Goal: Find specific page/section: Find specific page/section

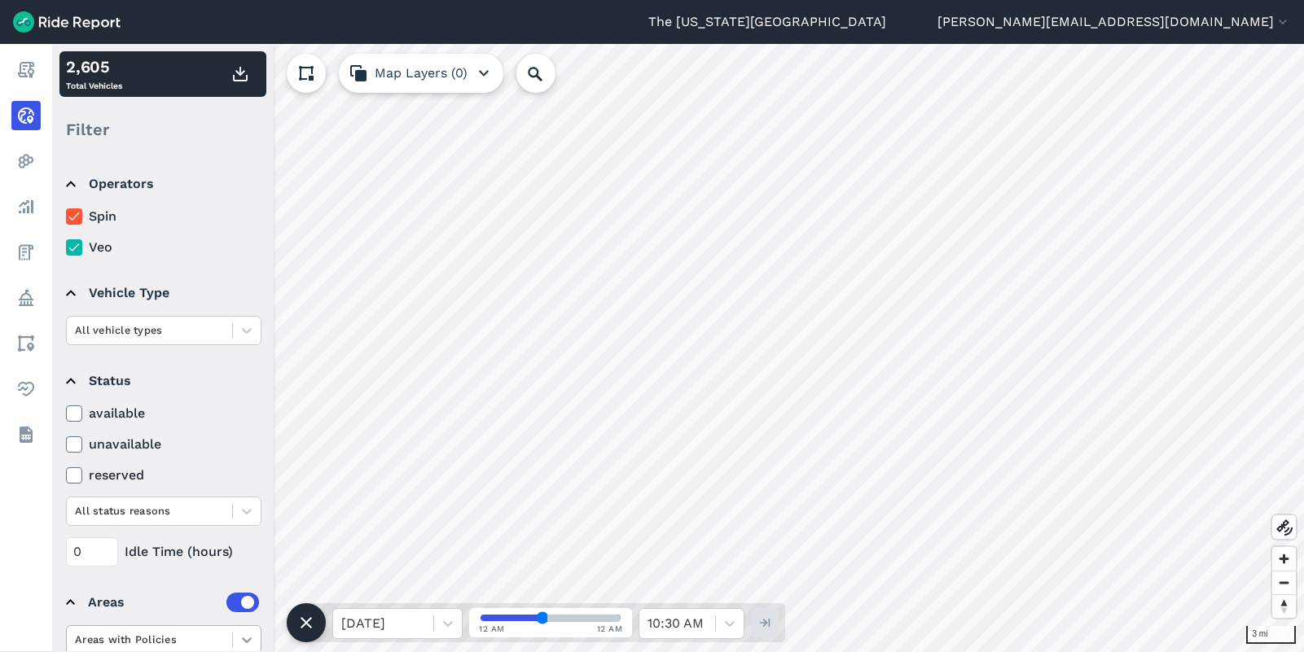
click at [243, 640] on icon at bounding box center [247, 640] width 16 height 16
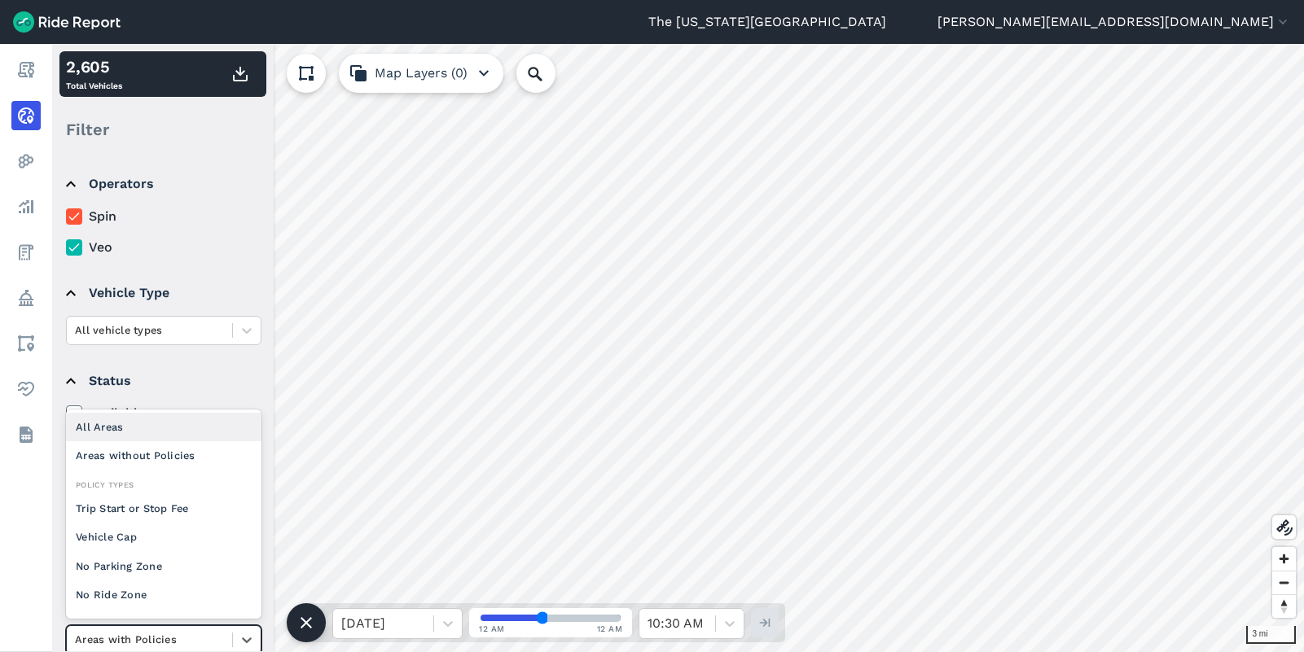
click at [193, 421] on div "All Areas" at bounding box center [163, 427] width 195 height 29
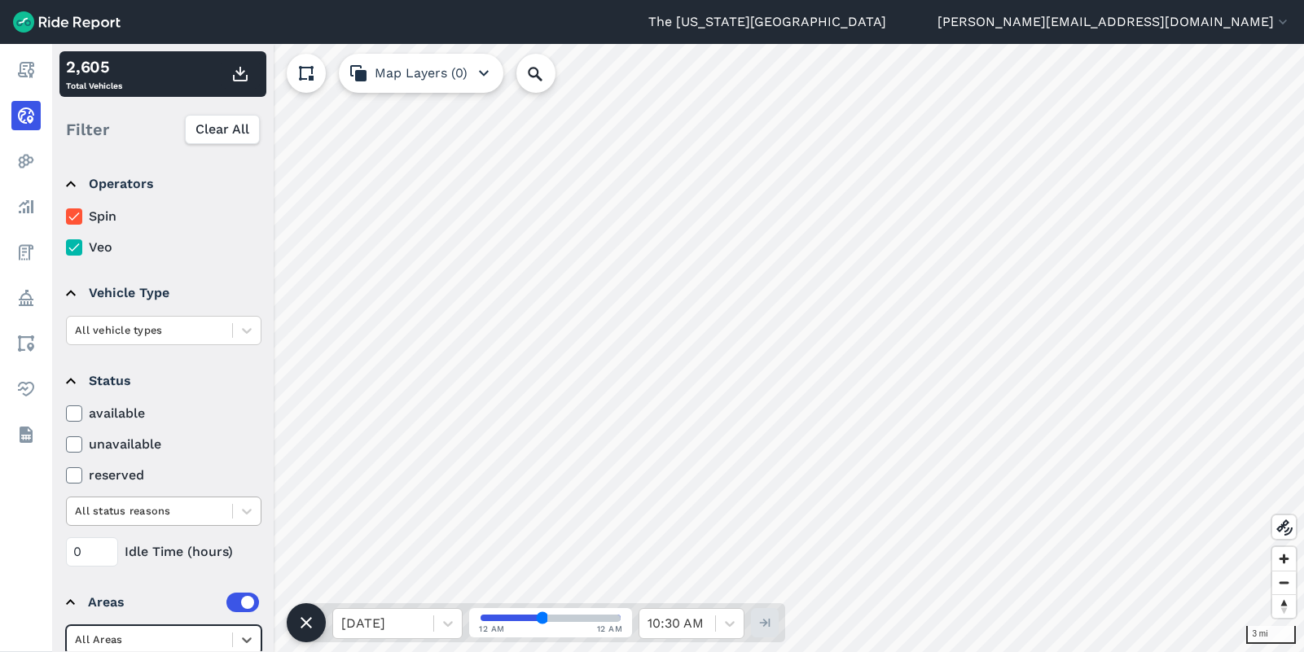
scroll to position [103, 0]
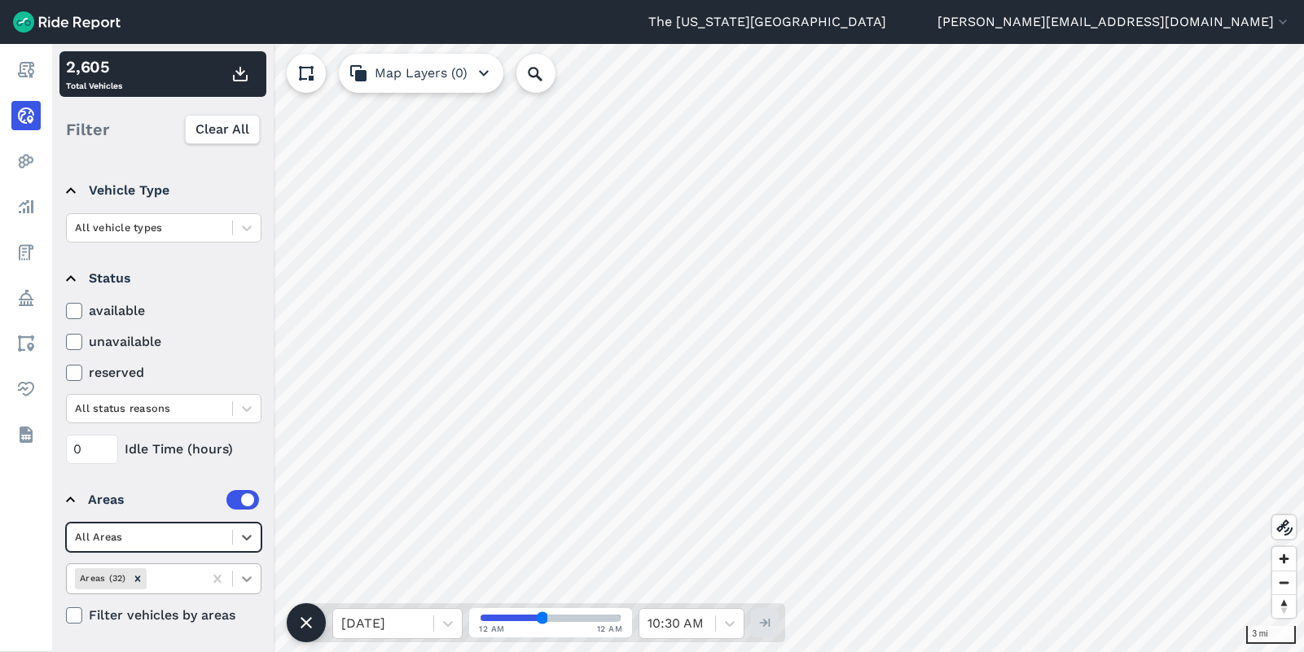
click at [250, 579] on icon at bounding box center [247, 580] width 10 height 6
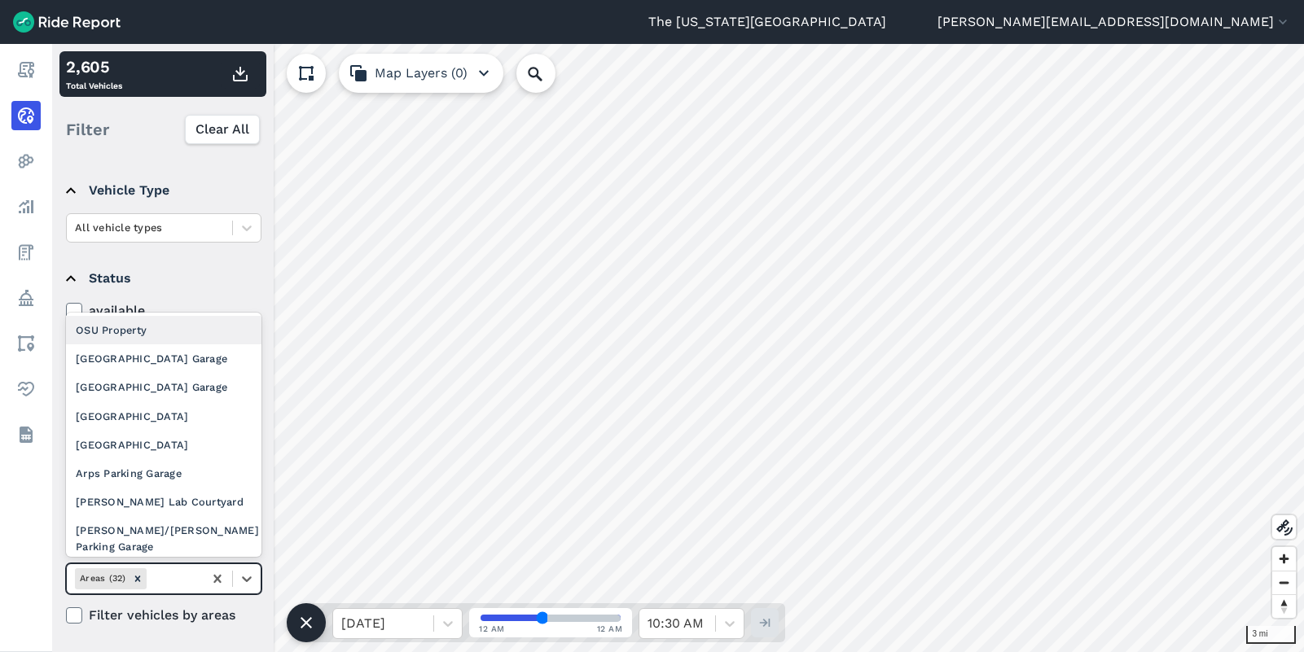
click at [153, 328] on div "OSU Property" at bounding box center [163, 330] width 195 height 29
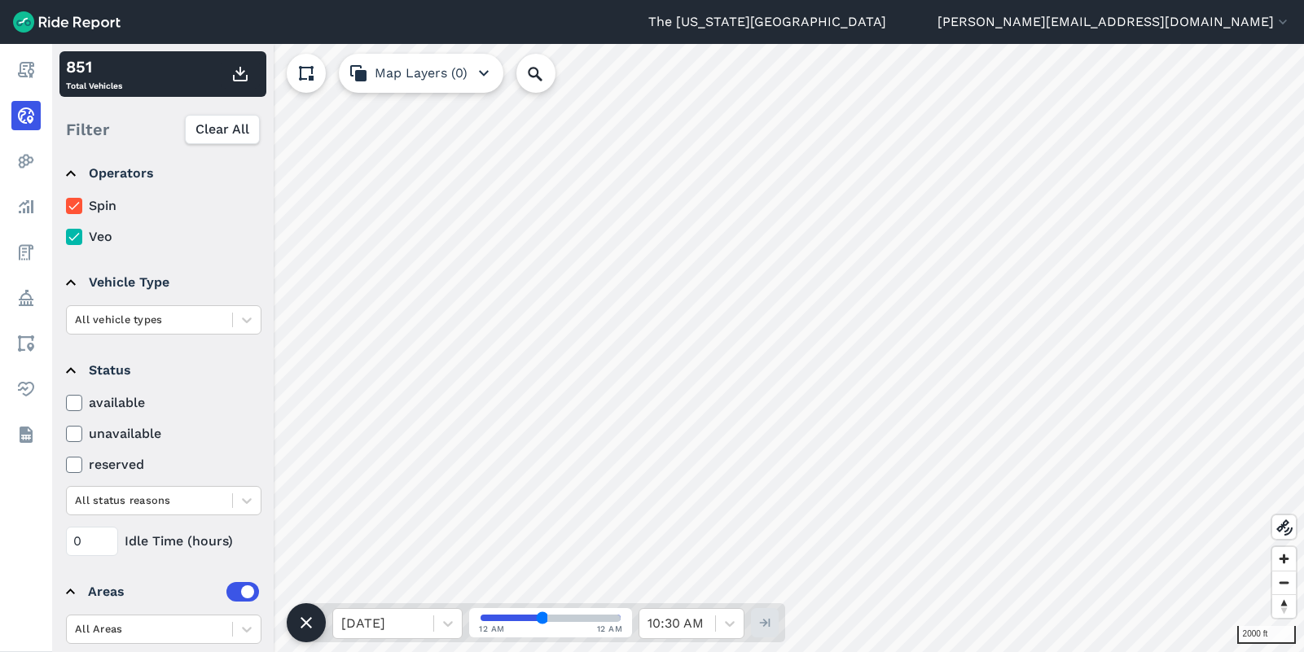
scroll to position [0, 0]
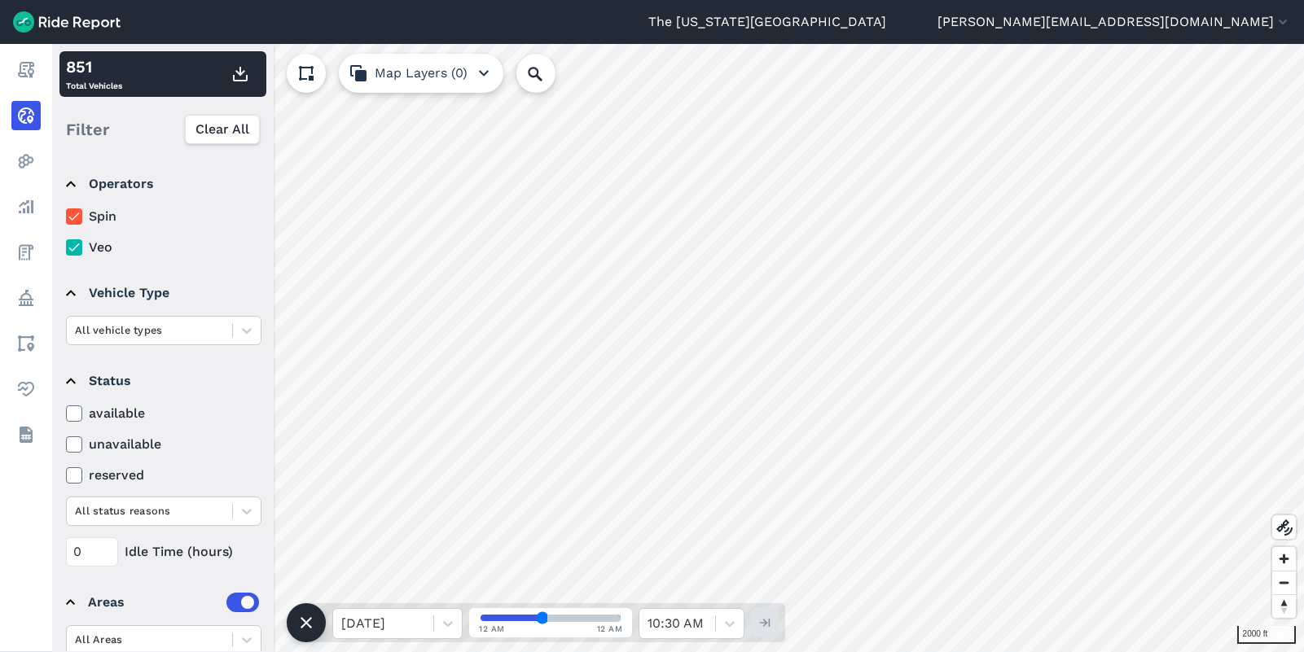
click at [84, 248] on label "Veo" at bounding box center [163, 248] width 195 height 20
click at [66, 248] on input "Veo" at bounding box center [66, 243] width 0 height 11
drag, startPoint x: 94, startPoint y: 213, endPoint x: 96, endPoint y: 227, distance: 14.8
click at [94, 213] on label "Spin" at bounding box center [163, 217] width 195 height 20
click at [66, 213] on input "Spin" at bounding box center [66, 212] width 0 height 11
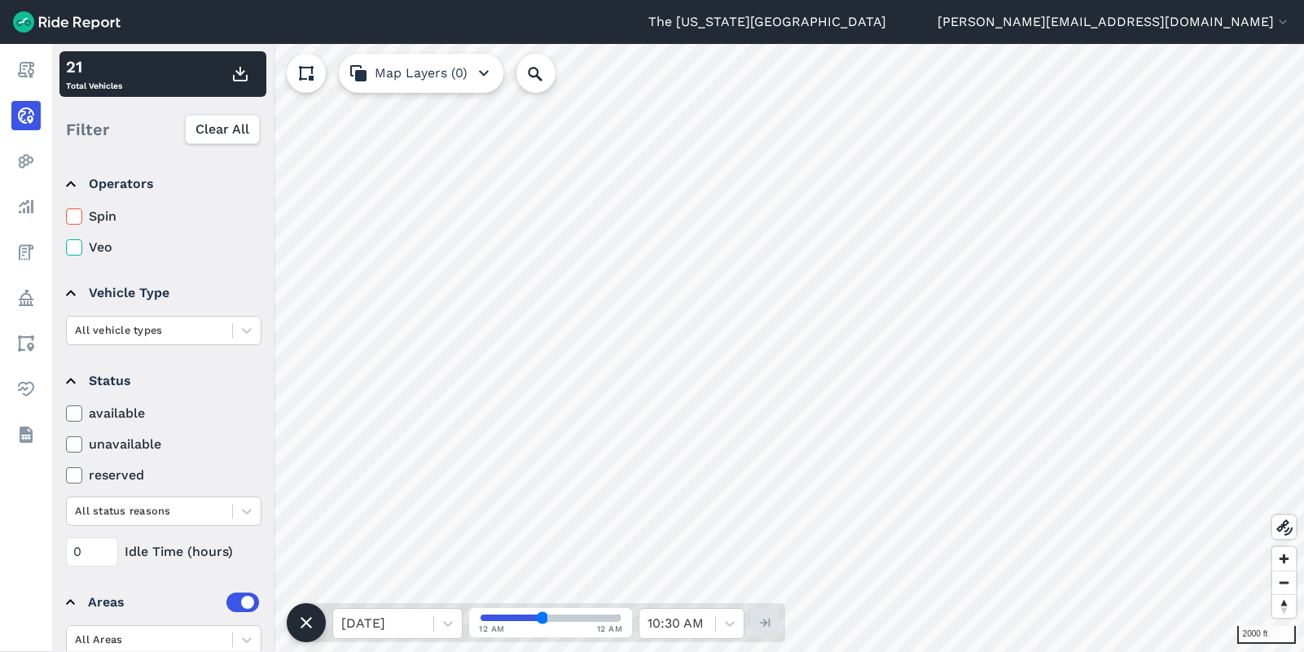
click at [97, 244] on label "Veo" at bounding box center [163, 248] width 195 height 20
click at [66, 244] on input "Veo" at bounding box center [66, 243] width 0 height 11
click at [100, 222] on label "Spin" at bounding box center [163, 217] width 195 height 20
click at [66, 217] on input "Spin" at bounding box center [66, 212] width 0 height 11
